Goal: Check status

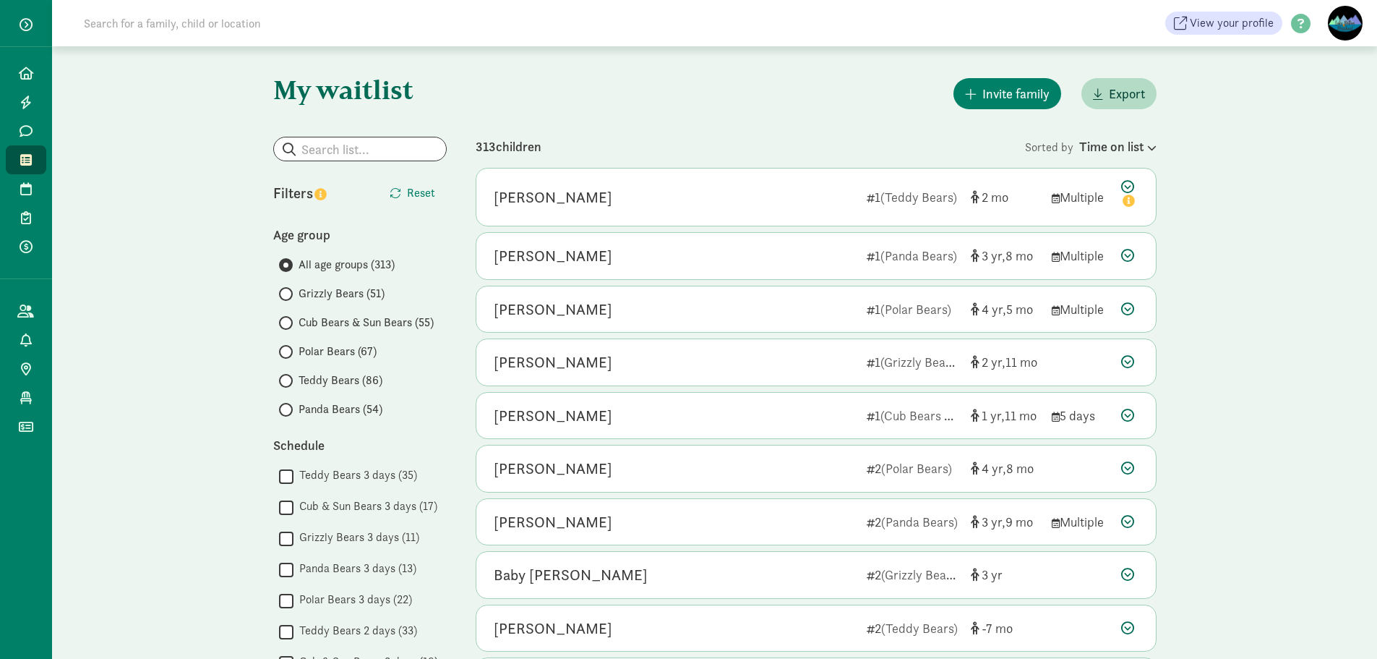
click at [300, 378] on span "Teddy Bears (86)" at bounding box center [341, 380] width 84 height 17
click at [288, 378] on input "Teddy Bears (86)" at bounding box center [283, 380] width 9 height 9
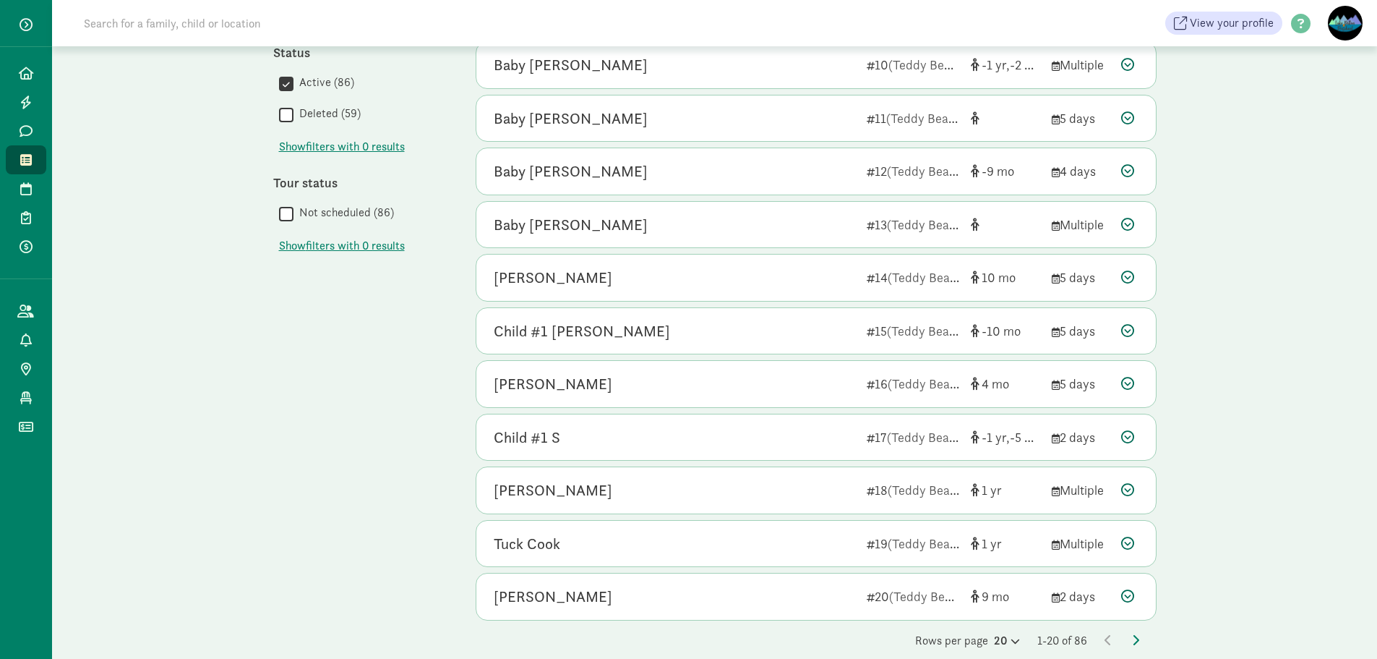
scroll to position [635, 0]
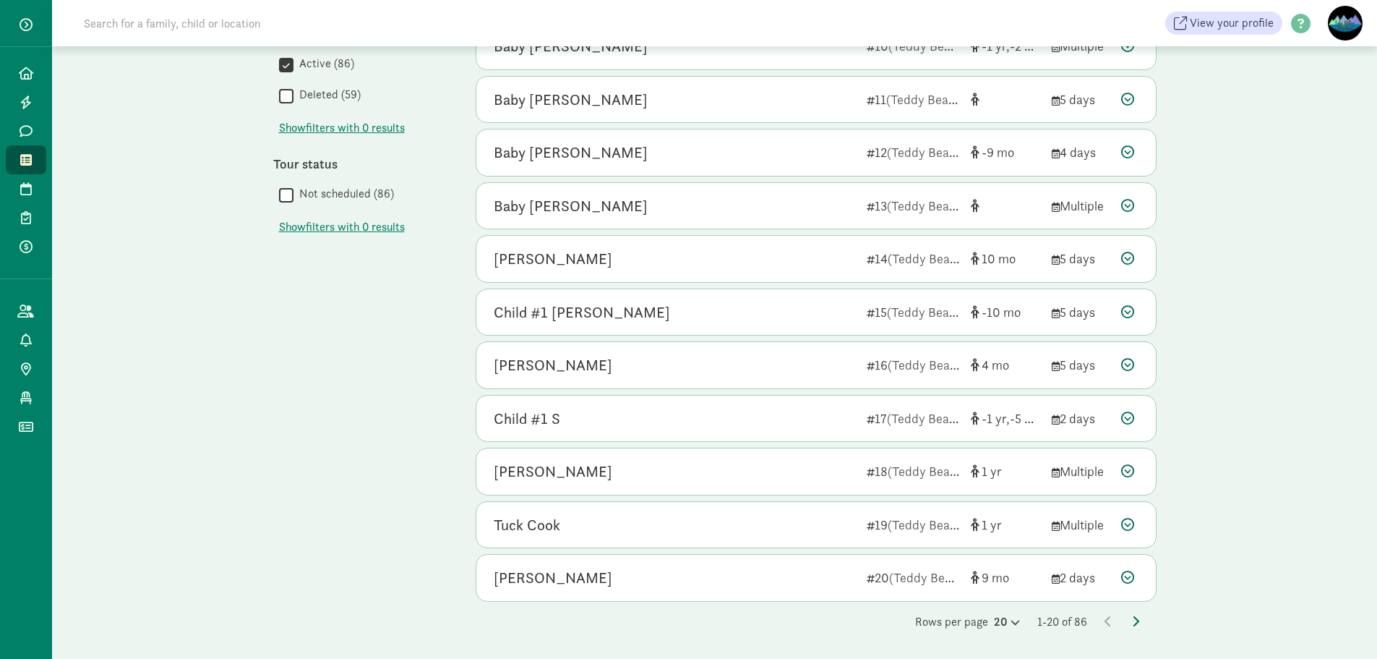
click at [1133, 619] on icon at bounding box center [1135, 621] width 7 height 12
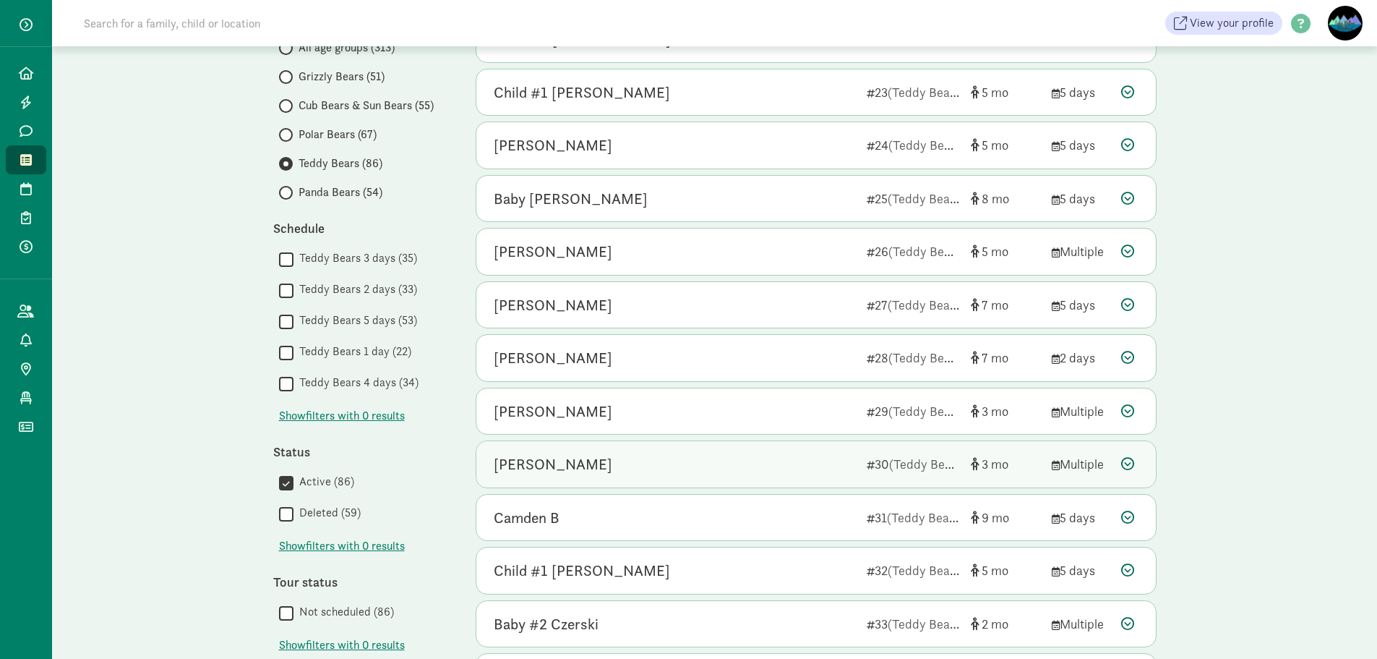
scroll to position [289, 0]
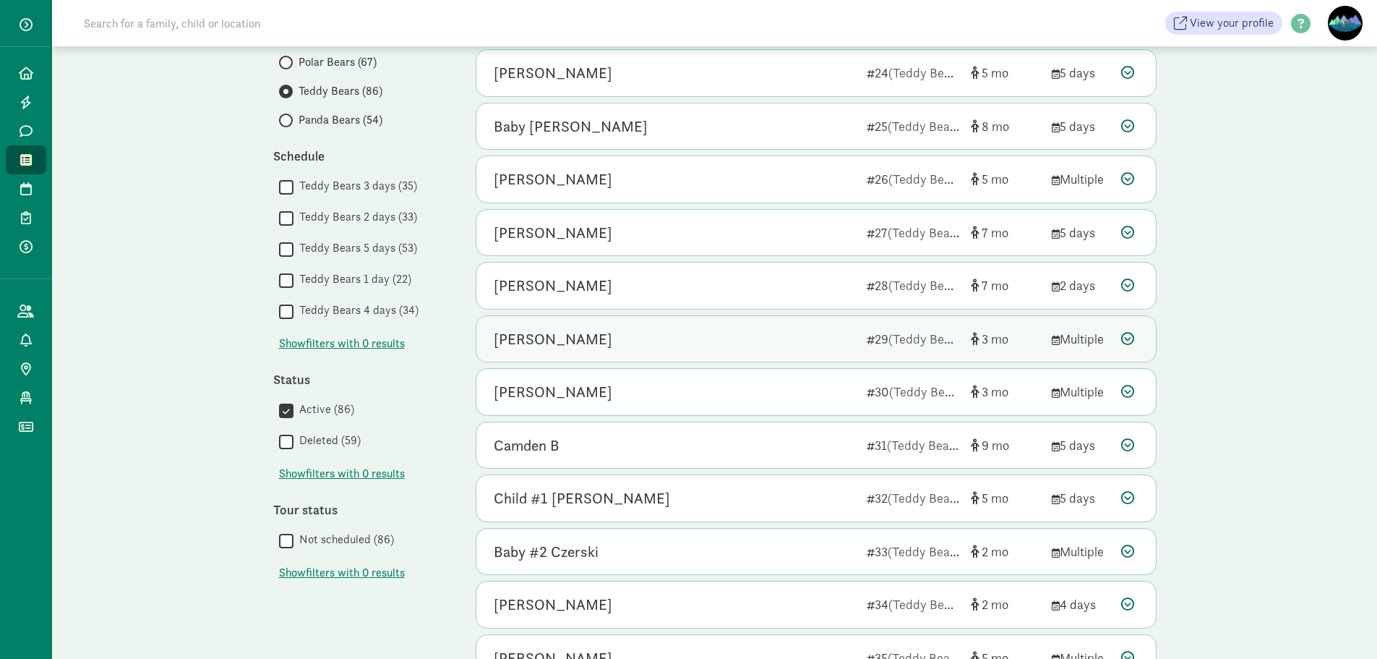
click at [655, 341] on div "[PERSON_NAME]" at bounding box center [674, 338] width 361 height 23
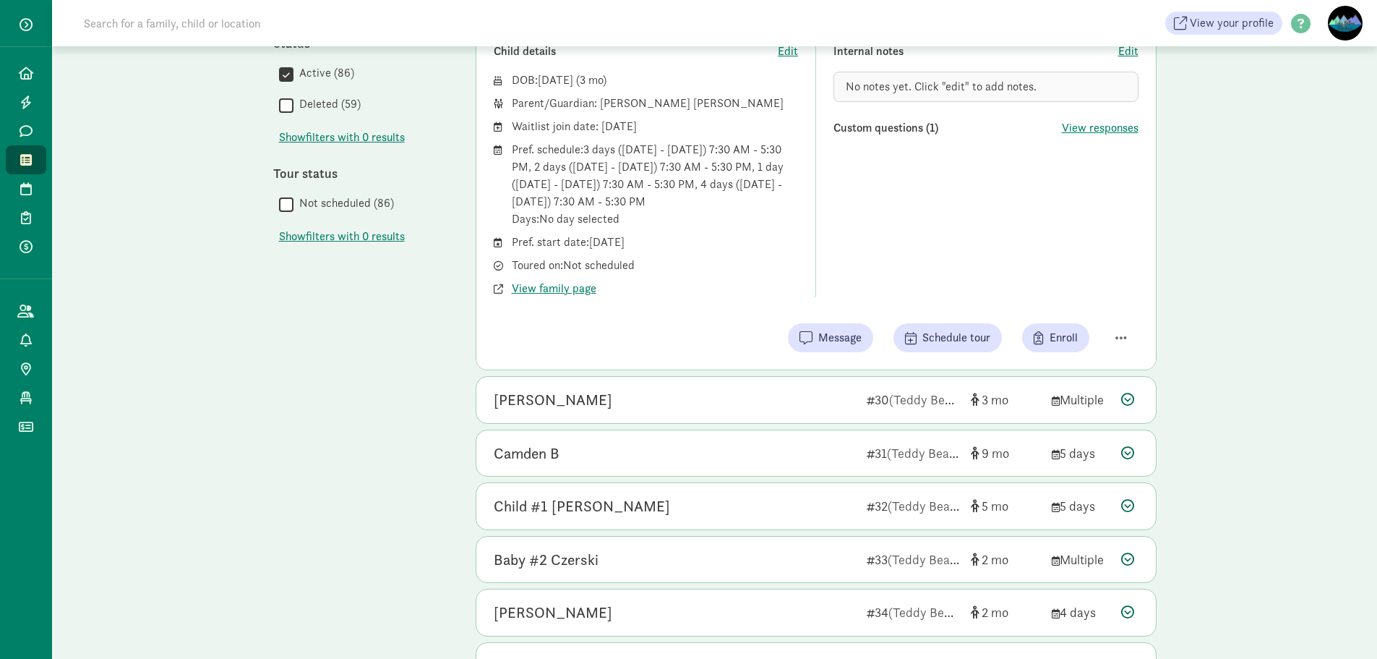
scroll to position [651, 0]
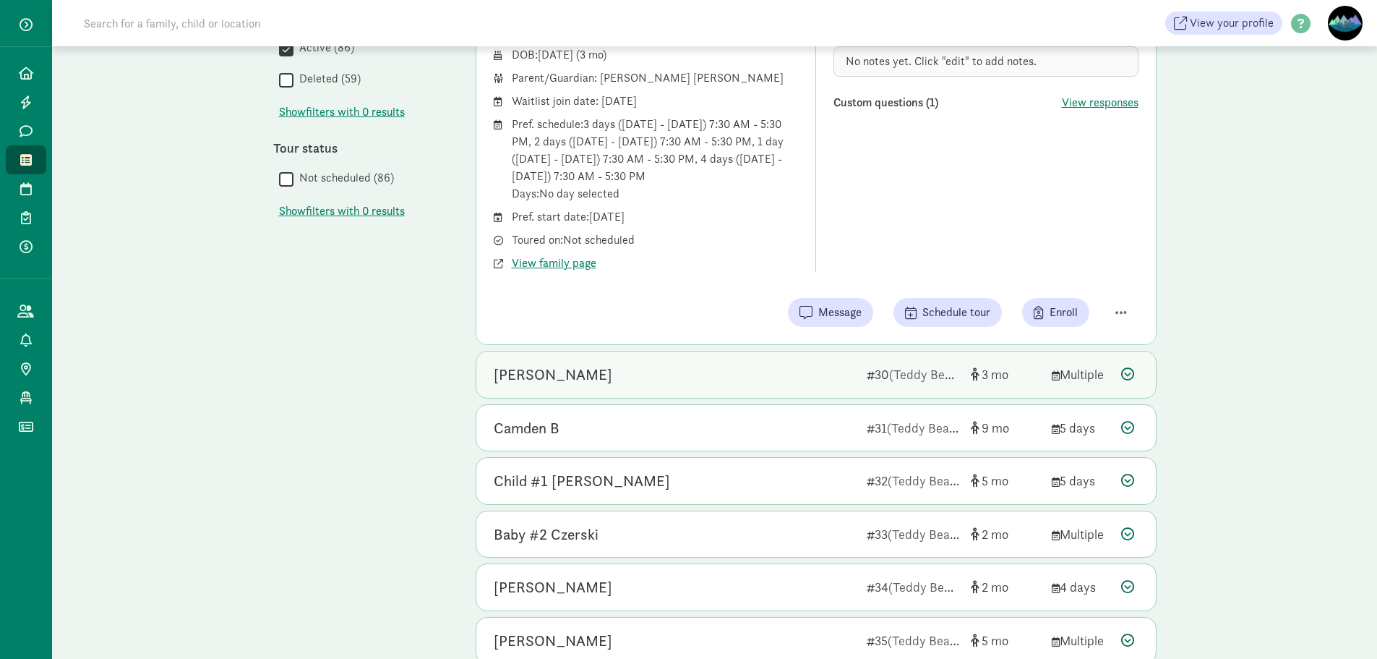
click at [751, 382] on div "[PERSON_NAME]" at bounding box center [674, 374] width 361 height 23
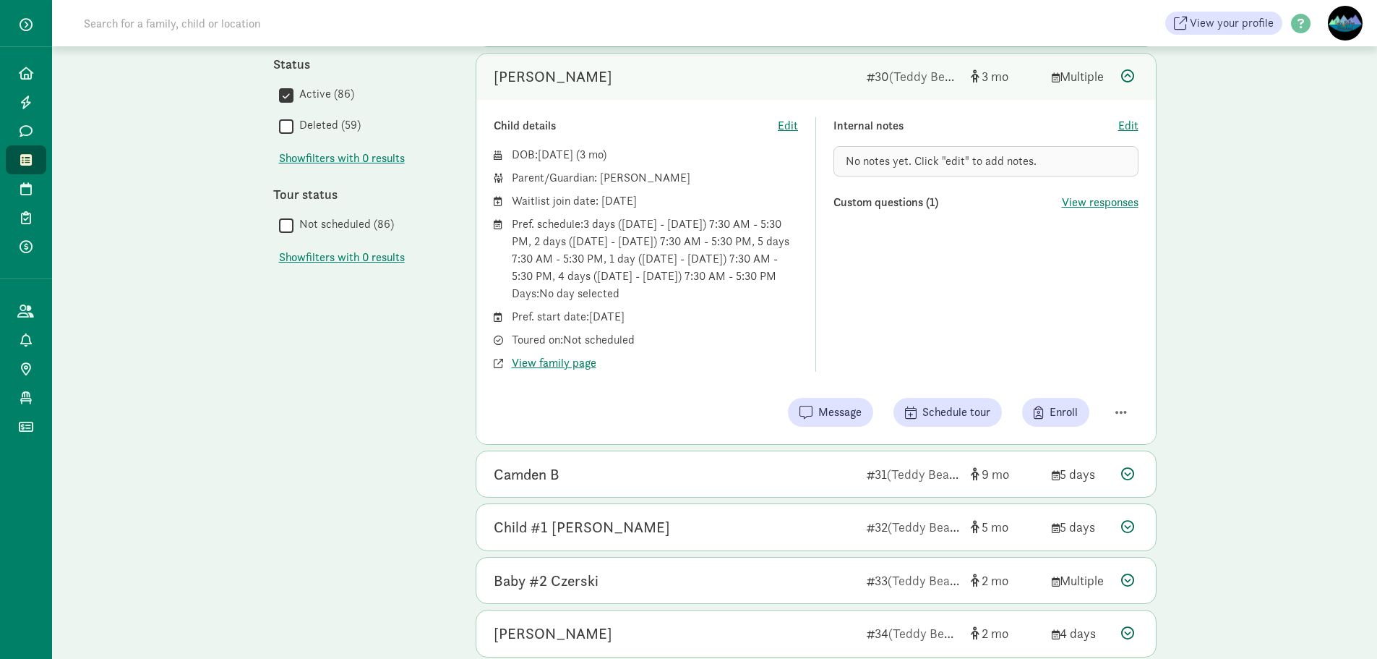
scroll to position [578, 0]
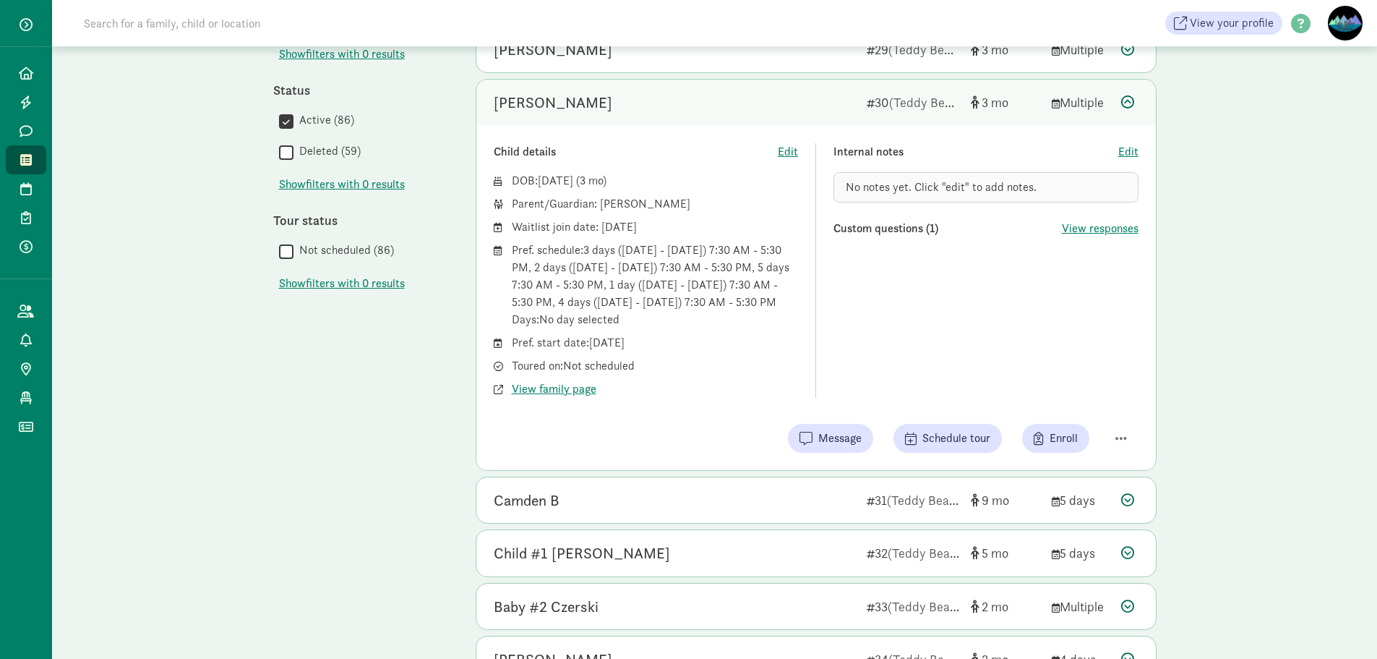
drag, startPoint x: 600, startPoint y: 205, endPoint x: 651, endPoint y: 200, distance: 51.5
click at [651, 200] on div "Parent/Guardian: [PERSON_NAME]" at bounding box center [655, 203] width 287 height 17
copy div "[PERSON_NAME]"
drag, startPoint x: 701, startPoint y: 355, endPoint x: 675, endPoint y: 359, distance: 27.0
click at [697, 354] on div "DOB: [DATE] ( 3 ) Parent/Guardian: [PERSON_NAME] Waitlist join date: [DATE] Pre…" at bounding box center [646, 285] width 305 height 226
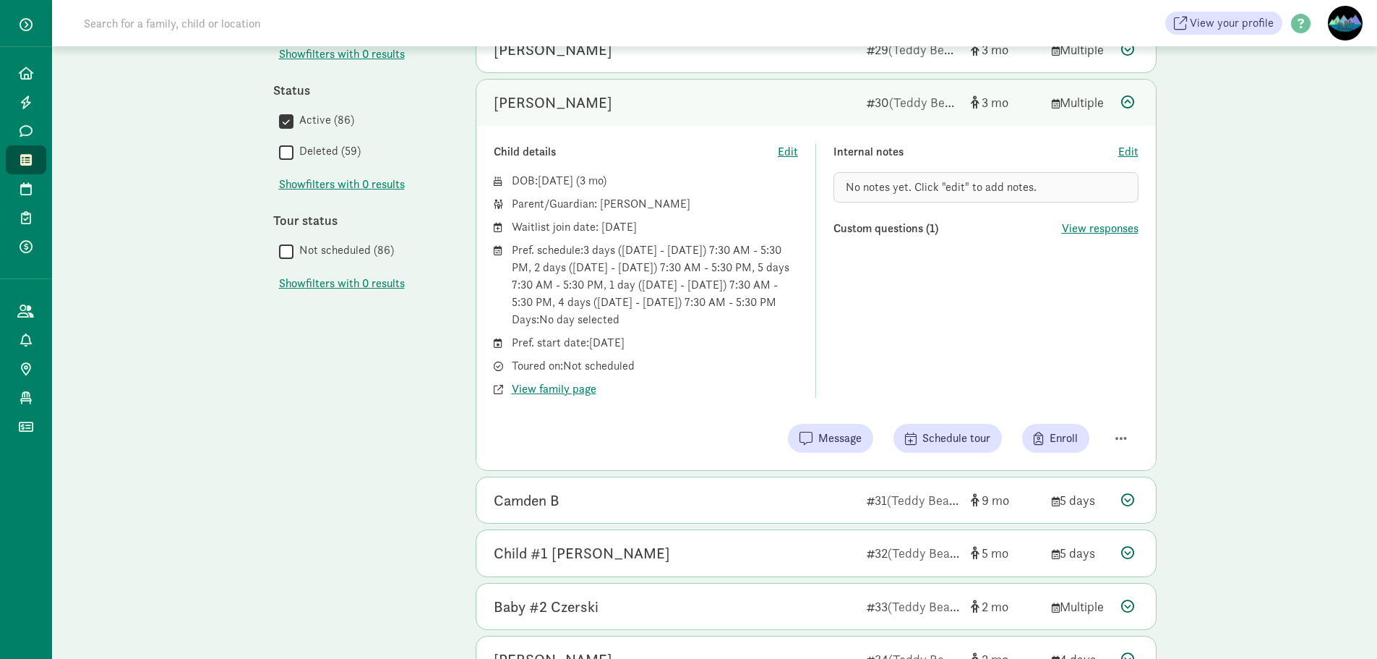
drag, startPoint x: 601, startPoint y: 205, endPoint x: 622, endPoint y: 202, distance: 20.4
click at [622, 202] on div "Parent/Guardian: [PERSON_NAME]" at bounding box center [655, 203] width 287 height 17
drag, startPoint x: 644, startPoint y: 203, endPoint x: 628, endPoint y: 203, distance: 15.9
click at [628, 203] on div "Parent/Guardian: [PERSON_NAME]" at bounding box center [655, 203] width 287 height 17
drag, startPoint x: 601, startPoint y: 203, endPoint x: 622, endPoint y: 205, distance: 20.4
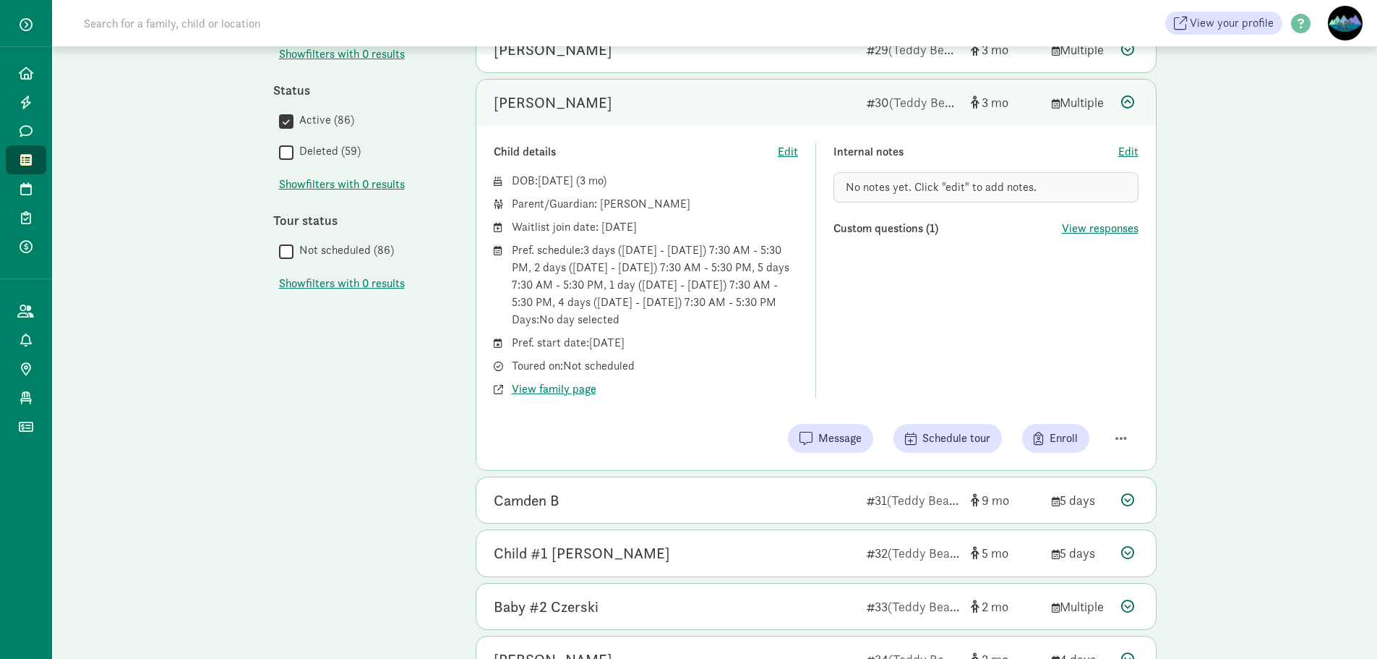
click at [622, 205] on div "Parent/Guardian: [PERSON_NAME]" at bounding box center [655, 203] width 287 height 17
drag, startPoint x: 647, startPoint y: 200, endPoint x: 600, endPoint y: 200, distance: 47.0
click at [600, 200] on div "Parent/Guardian: [PERSON_NAME]" at bounding box center [655, 203] width 287 height 17
copy div "[PERSON_NAME]"
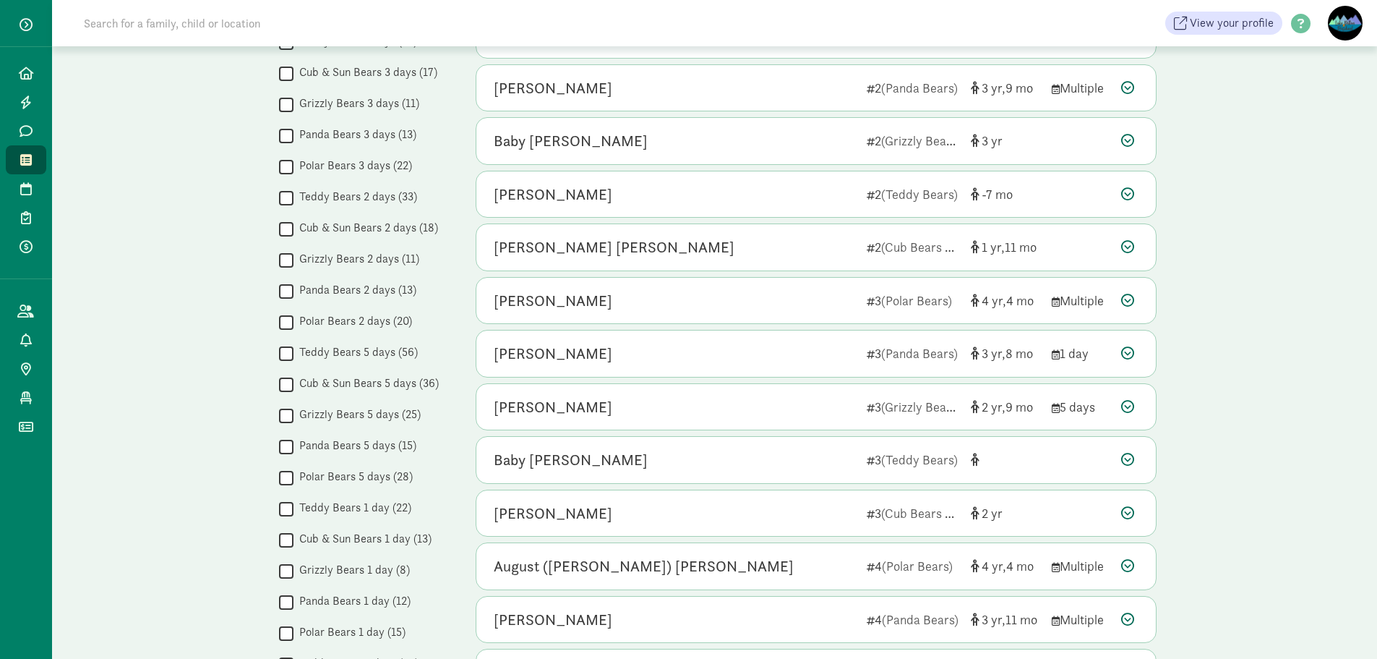
scroll to position [434, 0]
